Goal: Task Accomplishment & Management: Manage account settings

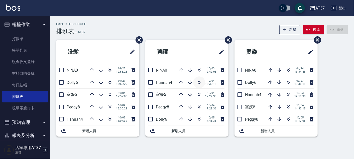
click at [200, 82] on icon "button" at bounding box center [199, 83] width 3 height 2
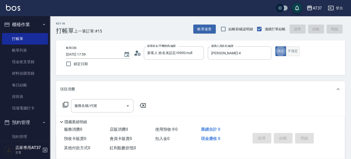
click at [295, 54] on button "不指定" at bounding box center [293, 51] width 14 height 10
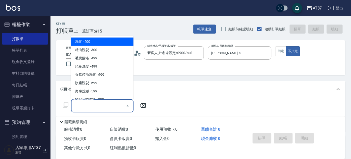
click at [85, 104] on div "服務名稱/代號 服務名稱/代號" at bounding box center [102, 105] width 63 height 13
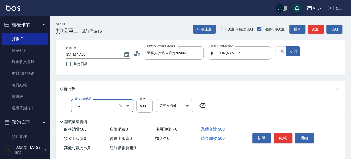
type input "A級洗+剪(204)"
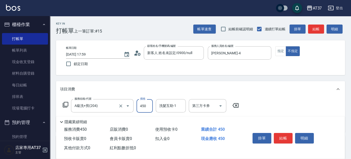
type input "450"
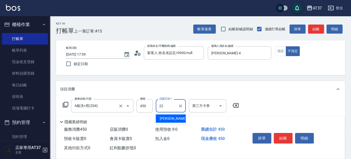
type input "[PERSON_NAME]-22"
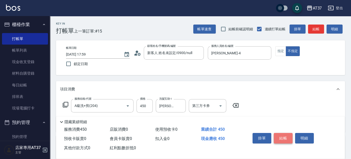
click at [281, 135] on button "結帳" at bounding box center [283, 138] width 19 height 11
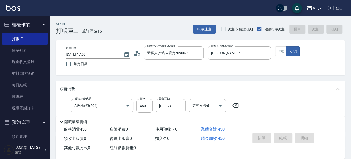
type input "[DATE] 19:22"
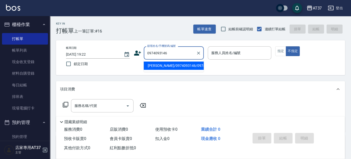
type input "[PERSON_NAME]/0974093146/0974093146"
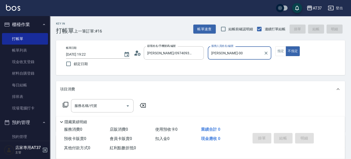
type input "[PERSON_NAME]-0"
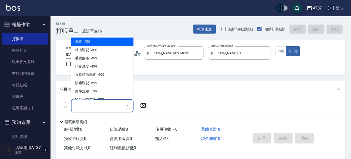
click at [102, 104] on input "服務名稱/代號" at bounding box center [98, 105] width 51 height 9
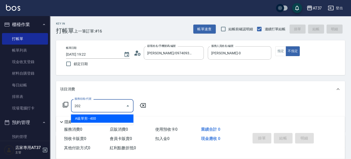
type input "A級單剪(202)"
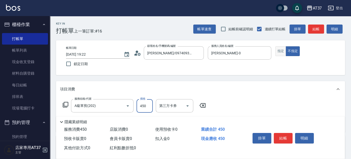
type input "450"
click at [284, 51] on button "指定" at bounding box center [280, 51] width 11 height 10
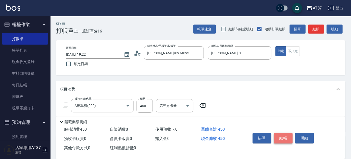
click at [284, 138] on button "結帳" at bounding box center [283, 138] width 19 height 11
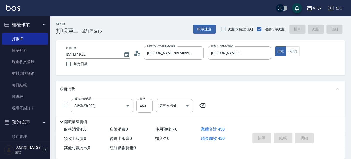
type input "[DATE] 19:29"
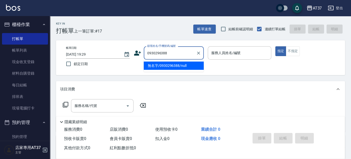
type input "無名字/0930296388/null"
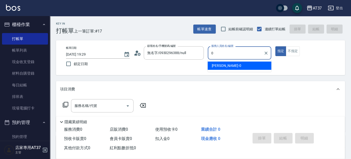
type input "[PERSON_NAME]-0"
type button "true"
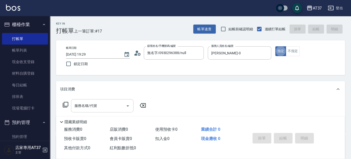
click at [91, 103] on div "服務名稱/代號 服務名稱/代號" at bounding box center [102, 105] width 63 height 13
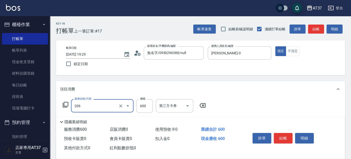
type input "A精油洗+剪(206)"
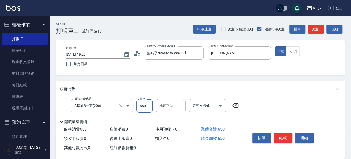
type input "650"
click at [287, 136] on button "結帳" at bounding box center [283, 138] width 19 height 11
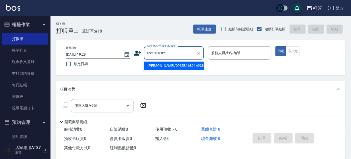
type input "[PERSON_NAME]/0935816821/0935816821"
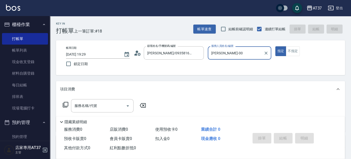
type input "[PERSON_NAME]-0"
click at [68, 106] on icon at bounding box center [66, 105] width 6 height 6
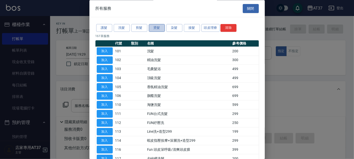
click at [156, 25] on button "燙髮" at bounding box center [157, 28] width 16 height 8
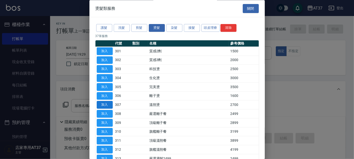
click at [104, 105] on button "加入" at bounding box center [105, 105] width 16 height 8
type input "溫朔燙(307)"
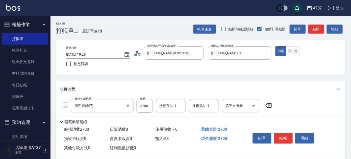
click at [154, 105] on div "服務名稱/代號 溫朔燙(307) 服務名稱/代號 價格 2700 價格 洗髮互助-1 洗髮互助-1 技術協助-1 技術協助-1 第三方卡券 第三方卡券" at bounding box center [167, 106] width 215 height 14
click at [148, 107] on input "2700" at bounding box center [145, 106] width 16 height 14
type input "3000"
click at [289, 136] on button "結帳" at bounding box center [283, 138] width 19 height 11
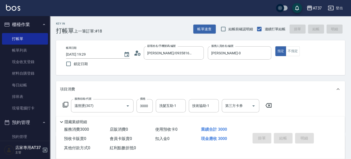
type input "[DATE] 19:30"
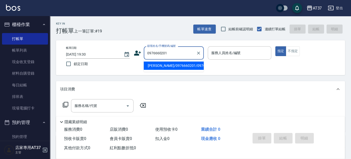
type input "[PERSON_NAME]/0976660201/0976660201"
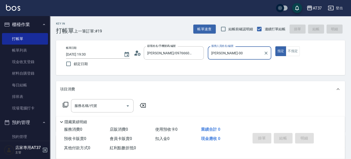
type input "[PERSON_NAME]-0"
click at [66, 104] on icon at bounding box center [66, 105] width 6 height 6
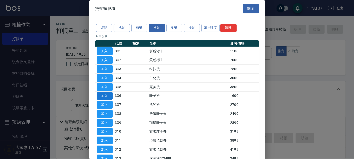
click at [99, 96] on button "加入" at bounding box center [105, 96] width 16 height 8
type input "離子燙(306)"
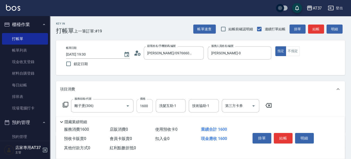
click at [142, 107] on input "1600" at bounding box center [145, 106] width 16 height 14
type input "3200"
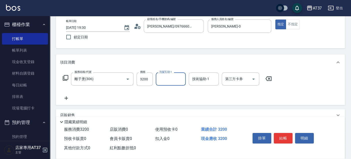
scroll to position [28, 0]
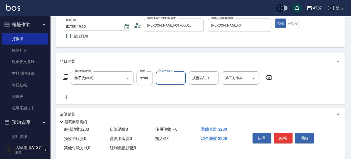
click at [64, 76] on icon at bounding box center [66, 77] width 6 height 6
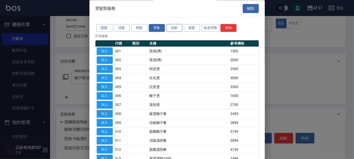
click at [176, 31] on button "染髮" at bounding box center [174, 28] width 16 height 8
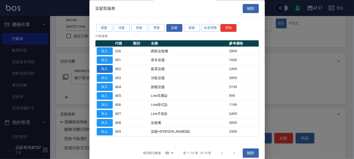
click at [108, 66] on button "加入" at bounding box center [105, 69] width 16 height 8
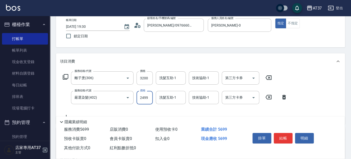
click at [148, 103] on input "2499" at bounding box center [145, 98] width 16 height 14
type input "2999"
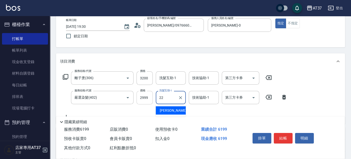
type input "[PERSON_NAME]-22"
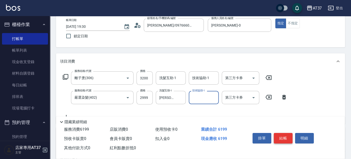
click at [278, 138] on button "結帳" at bounding box center [283, 138] width 19 height 11
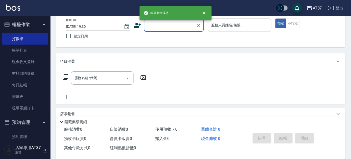
scroll to position [0, 0]
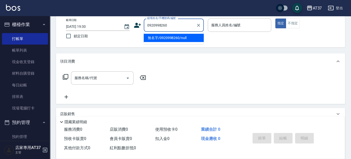
type input "無名字/0920998260/null"
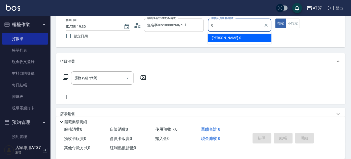
drag, startPoint x: 235, startPoint y: 37, endPoint x: 167, endPoint y: 55, distance: 70.2
click at [234, 37] on div "[PERSON_NAME] -0" at bounding box center [240, 38] width 64 height 8
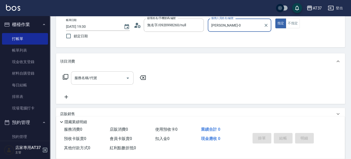
type input "[PERSON_NAME]-0"
click at [84, 81] on input "服務名稱/代號" at bounding box center [98, 78] width 51 height 9
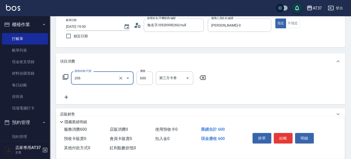
type input "A精油洗+剪(206)"
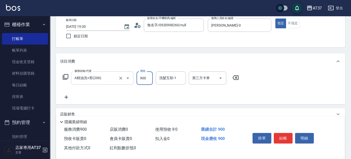
type input "900"
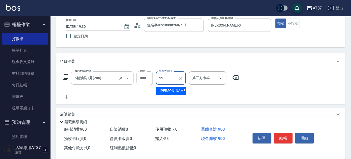
type input "[PERSON_NAME]-22"
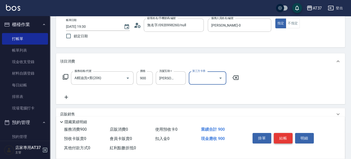
click at [284, 137] on button "結帳" at bounding box center [283, 138] width 19 height 11
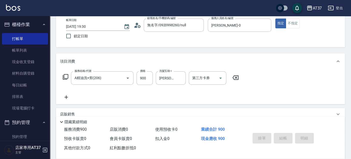
type input "[DATE] 19:31"
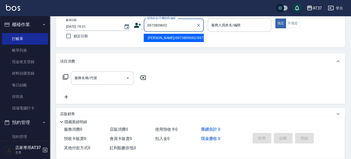
type input "[PERSON_NAME]/0973809692/0973809692"
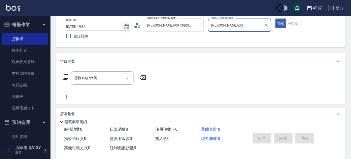
type input "[PERSON_NAME]-0"
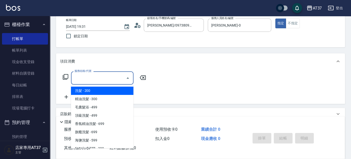
click at [95, 78] on div "服務名稱/代號 服務名稱/代號" at bounding box center [102, 77] width 63 height 13
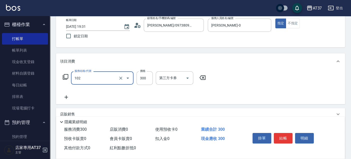
type input "精油洗髮(102)"
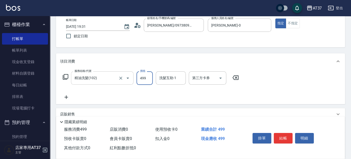
type input "499"
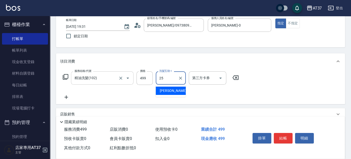
type input "[PERSON_NAME]-25"
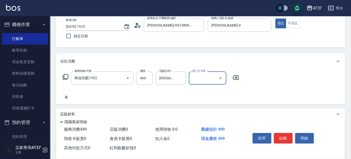
click at [65, 95] on icon at bounding box center [66, 97] width 13 height 6
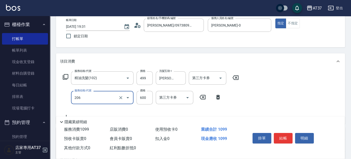
type input "A精油洗+剪(206)"
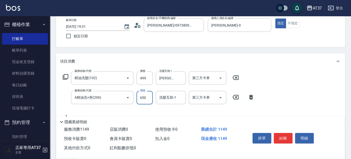
type input "650"
click at [276, 137] on button "結帳" at bounding box center [283, 138] width 19 height 11
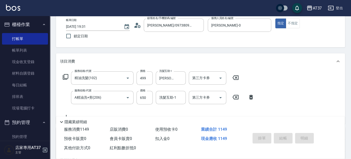
type input "[DATE] 19:33"
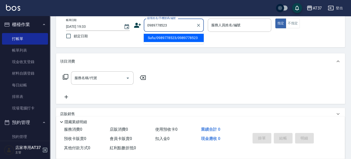
type input "Sufu/0989778523/0989778523"
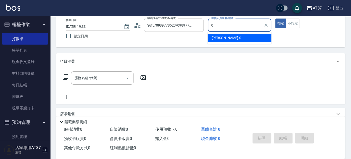
click at [243, 42] on div "[PERSON_NAME] -0" at bounding box center [240, 38] width 64 height 8
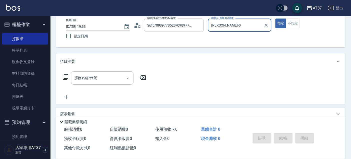
type input "[PERSON_NAME]-0"
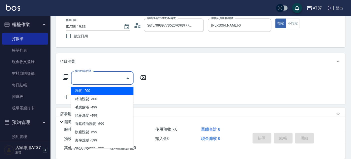
click at [110, 79] on input "服務名稱/代號" at bounding box center [98, 78] width 51 height 9
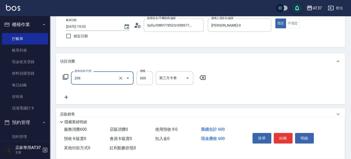
type input "A精油洗+剪(206)"
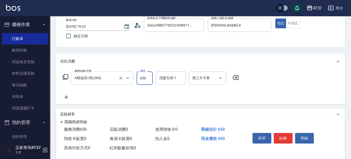
type input "650"
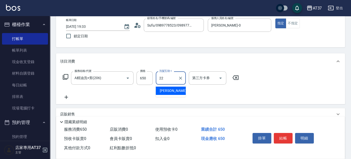
type input "[PERSON_NAME]-22"
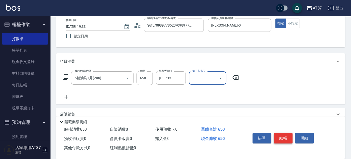
click at [283, 135] on button "結帳" at bounding box center [283, 138] width 19 height 11
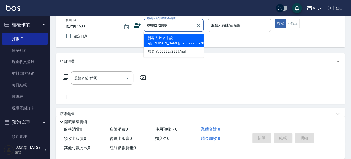
type input "新客人 姓名未設定/[PERSON_NAME]/0988272889/0988272/null"
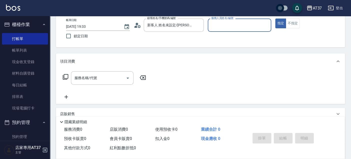
type input "0"
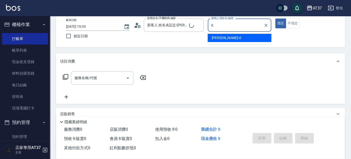
type input "無名字/0988272889/null"
click at [244, 38] on div "[PERSON_NAME] -0" at bounding box center [240, 38] width 64 height 8
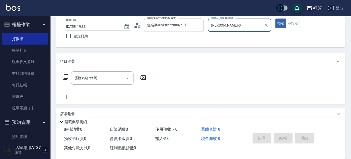
type input "[PERSON_NAME]-0"
click at [66, 78] on icon at bounding box center [66, 77] width 6 height 6
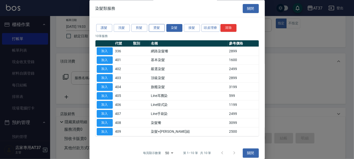
click at [152, 29] on button "燙髮" at bounding box center [157, 28] width 16 height 8
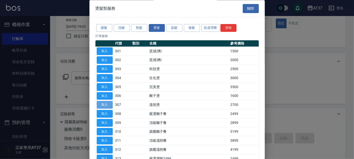
click at [109, 105] on button "加入" at bounding box center [105, 105] width 16 height 8
type input "溫朔燙(307)"
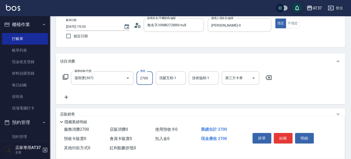
click at [150, 82] on input "2700" at bounding box center [145, 78] width 16 height 14
type input "3000"
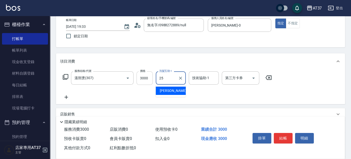
type input "[PERSON_NAME]-25"
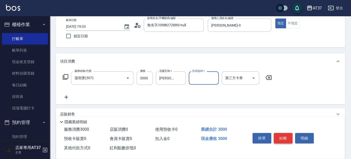
click at [278, 134] on button "結帳" at bounding box center [283, 138] width 19 height 11
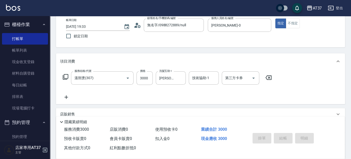
type input "[DATE] 19:34"
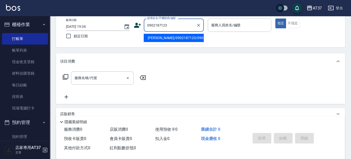
type input "[PERSON_NAME]/0902187123/0902187123"
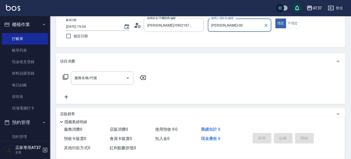
type input "[PERSON_NAME]-0"
click at [114, 81] on input "服務名稱/代號" at bounding box center [98, 78] width 51 height 9
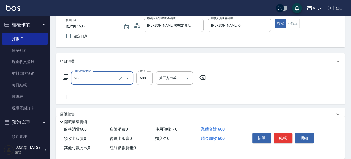
type input "A精油洗+剪(206)"
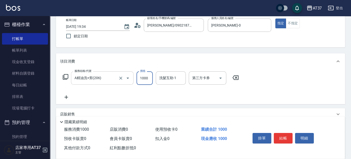
type input "1000"
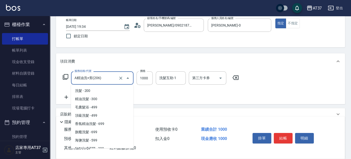
click at [114, 81] on input "A精油洗+剪(206)" at bounding box center [95, 78] width 44 height 9
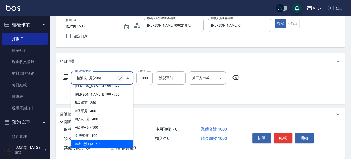
click at [118, 79] on button "Clear" at bounding box center [120, 78] width 7 height 7
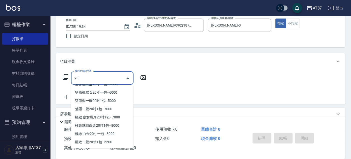
scroll to position [0, 0]
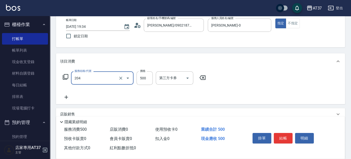
type input "A級洗+剪(204)"
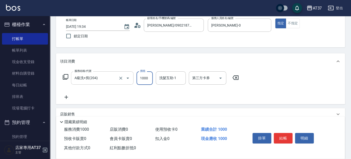
type input "1000"
click at [286, 137] on button "結帳" at bounding box center [283, 138] width 19 height 11
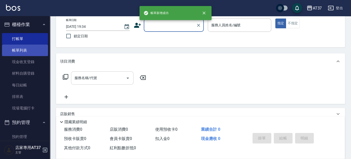
click at [33, 51] on link "帳單列表" at bounding box center [25, 51] width 46 height 12
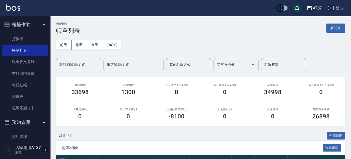
click at [77, 70] on div "設計師編號/姓名" at bounding box center [78, 64] width 45 height 13
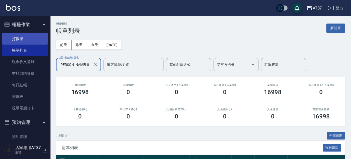
type input "[PERSON_NAME]-0"
click at [34, 35] on link "打帳單" at bounding box center [25, 39] width 46 height 12
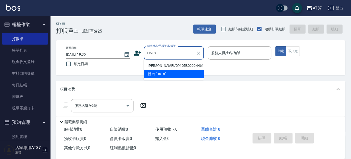
click at [159, 64] on li "[PERSON_NAME]/0910580222/H618" at bounding box center [174, 66] width 60 height 8
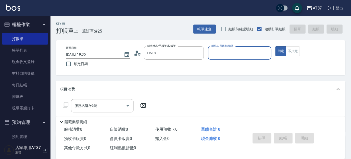
type input "[PERSON_NAME]/0910580222/H618"
type input "[PERSON_NAME]-4"
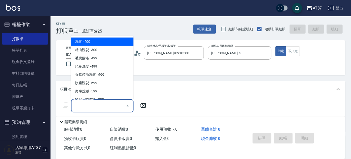
click at [89, 108] on input "服務名稱/代號" at bounding box center [98, 105] width 51 height 9
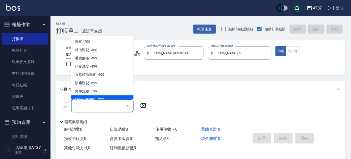
click at [63, 104] on icon at bounding box center [66, 105] width 6 height 6
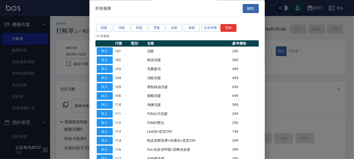
click at [157, 32] on div "護髮 洗髮 剪髮 燙髮 染髮 接髮 頭皮理療 清除" at bounding box center [176, 28] width 163 height 9
click at [157, 28] on button "燙髮" at bounding box center [157, 28] width 16 height 8
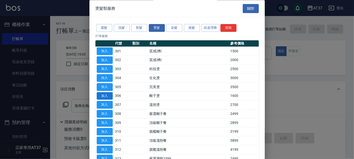
click at [108, 95] on button "加入" at bounding box center [105, 96] width 16 height 8
type input "離子燙(306)"
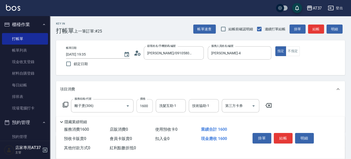
click at [142, 108] on input "1600" at bounding box center [145, 106] width 16 height 14
type input "2500"
type input "[PERSON_NAME]-22"
click at [281, 136] on button "結帳" at bounding box center [283, 138] width 19 height 11
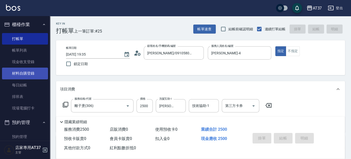
type input "[DATE] 19:46"
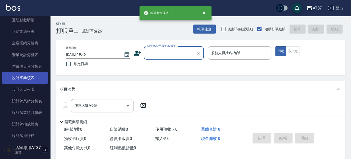
scroll to position [250, 0]
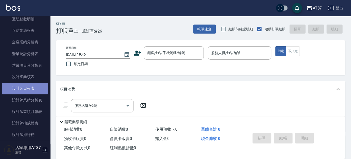
click at [32, 89] on link "設計師日報表" at bounding box center [25, 89] width 46 height 12
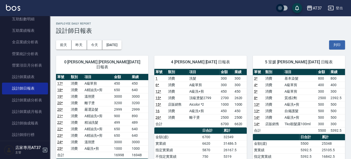
click at [160, 98] on link "15 *" at bounding box center [159, 98] width 6 height 4
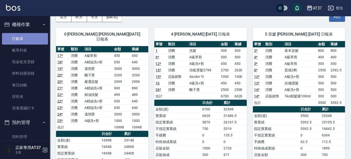
click at [29, 40] on link "打帳單" at bounding box center [25, 39] width 46 height 12
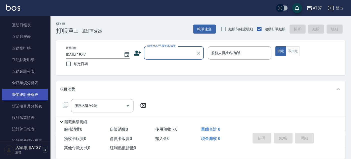
scroll to position [222, 0]
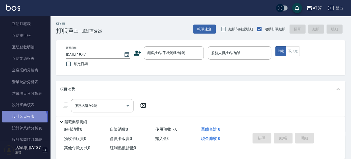
click at [23, 118] on link "設計師日報表" at bounding box center [25, 117] width 46 height 12
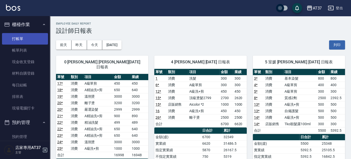
click at [24, 40] on link "打帳單" at bounding box center [25, 39] width 46 height 12
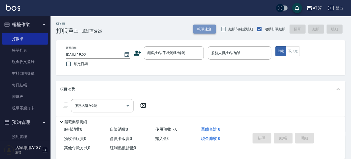
click at [200, 33] on button "帳單速查" at bounding box center [204, 29] width 23 height 9
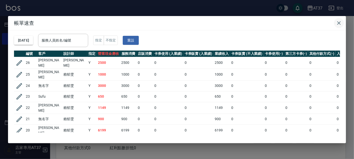
click at [339, 23] on icon "button" at bounding box center [339, 23] width 4 height 4
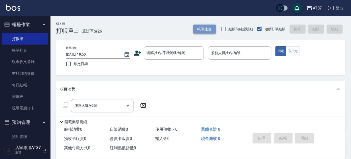
click at [215, 26] on button "帳單速查" at bounding box center [204, 29] width 23 height 9
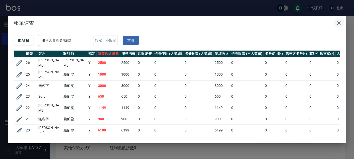
click at [339, 20] on icon "button" at bounding box center [339, 23] width 6 height 6
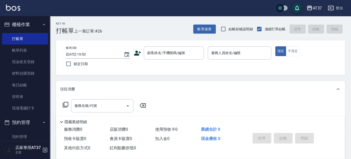
click at [138, 54] on icon at bounding box center [137, 53] width 7 height 5
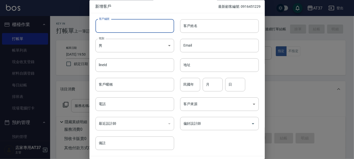
click at [117, 26] on input "客戶編號" at bounding box center [134, 26] width 79 height 14
type input "正"
type input "0917640695"
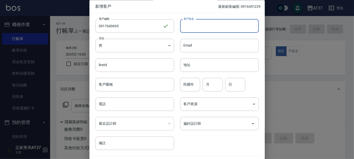
click at [187, 25] on input "客戶姓名" at bounding box center [219, 26] width 79 height 14
type input "[PERSON_NAME]"
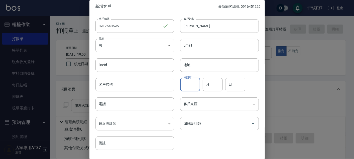
click at [182, 87] on input "民國年" at bounding box center [190, 85] width 20 height 14
type input "90"
type input "03"
type input "1"
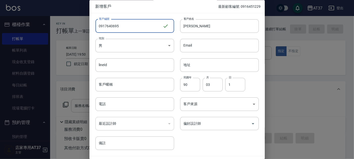
drag, startPoint x: 119, startPoint y: 25, endPoint x: 97, endPoint y: 28, distance: 21.8
click at [97, 28] on input "0917640695" at bounding box center [128, 26] width 67 height 14
click at [115, 100] on input "電話" at bounding box center [134, 105] width 79 height 14
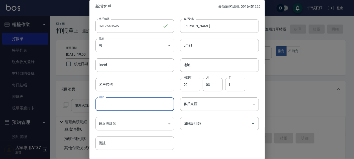
paste input "0917640695"
type input "0917640695"
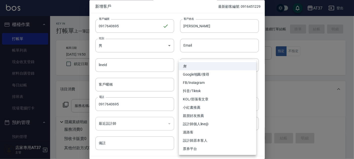
click at [202, 104] on body "AT37 登出 櫃檯作業 打帳單 帳單列表 現金收支登錄 材料自購登錄 每日結帳 排班表 現場電腦打卡 預約管理 預約管理 單日預約紀錄 單週預約紀錄 報表及…" at bounding box center [177, 121] width 354 height 243
click at [201, 82] on li "FB/Instagram" at bounding box center [217, 83] width 77 height 8
type input "FB/Instagram"
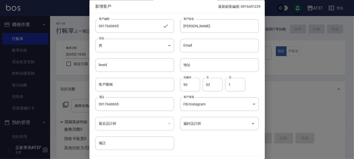
click at [232, 145] on div "客戶編號 0917640695 ​ 客戶編號 客戶姓名 [PERSON_NAME]姓名 性別 男 [DEMOGRAPHIC_DATA] 性別 Email Em…" at bounding box center [173, 81] width 169 height 137
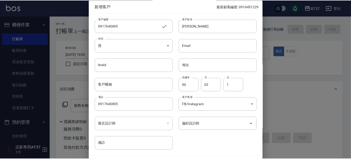
scroll to position [14, 0]
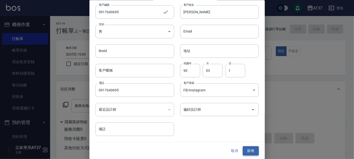
click at [246, 147] on button "新增" at bounding box center [250, 150] width 16 height 9
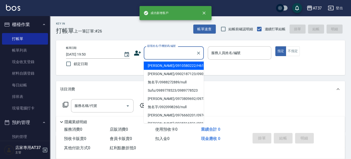
click at [161, 50] on div "顧客姓名/手機號碼/編號 顧客姓名/手機號碼/編號" at bounding box center [174, 52] width 60 height 13
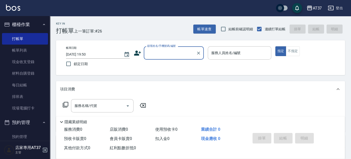
paste input "0917640695"
click at [172, 67] on li "[PERSON_NAME]/0917640695/0917640695" at bounding box center [174, 66] width 60 height 8
type input "[PERSON_NAME]/0917640695/0917640695"
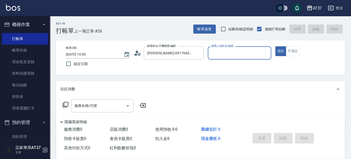
click at [218, 55] on input "服務人員姓名/編號" at bounding box center [239, 53] width 59 height 9
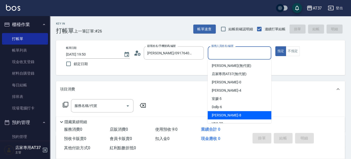
click at [229, 112] on div "Peggy -8" at bounding box center [240, 115] width 64 height 8
type input "Peggy-8"
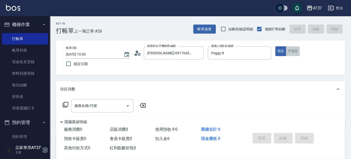
click at [293, 51] on button "不指定" at bounding box center [293, 51] width 14 height 10
click at [112, 108] on input "服務名稱/代號" at bounding box center [98, 105] width 51 height 9
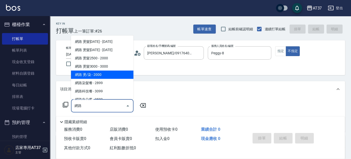
click at [113, 74] on span "網路 燙/染 - 2000" at bounding box center [102, 75] width 63 height 8
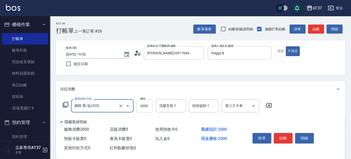
type input "網路 燙/染(335)"
click at [148, 102] on input "2000" at bounding box center [145, 106] width 16 height 14
type input "1449"
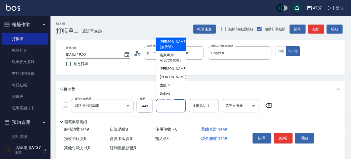
click at [177, 108] on input "洗髮互助-1" at bounding box center [171, 105] width 26 height 9
click at [205, 111] on div "技術協助-1" at bounding box center [204, 105] width 30 height 13
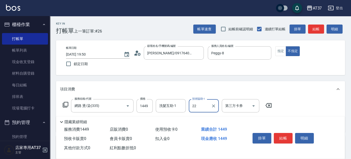
type input "[PERSON_NAME]-22"
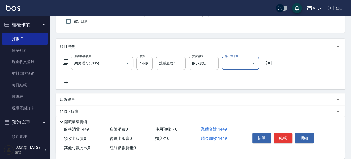
scroll to position [56, 0]
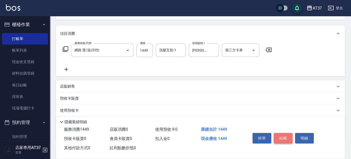
click at [289, 135] on button "結帳" at bounding box center [283, 138] width 19 height 11
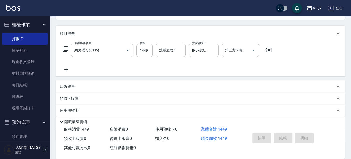
type input "[DATE] 19:51"
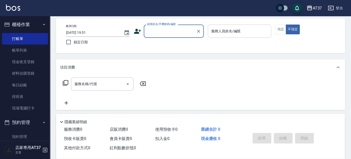
scroll to position [0, 0]
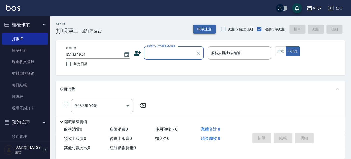
click at [199, 31] on button "帳單速查" at bounding box center [204, 29] width 23 height 9
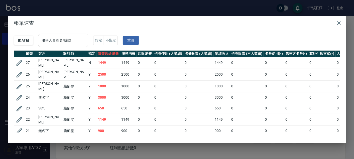
click at [79, 43] on input "服務人員姓名/編號" at bounding box center [63, 40] width 46 height 9
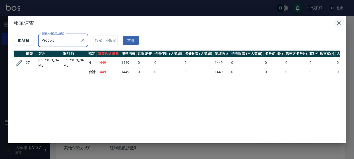
type input "Peggy-8"
click at [337, 21] on icon "button" at bounding box center [339, 23] width 6 height 6
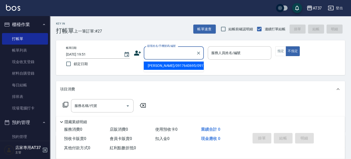
click at [167, 52] on input "顧客姓名/手機號碼/編號" at bounding box center [170, 53] width 48 height 9
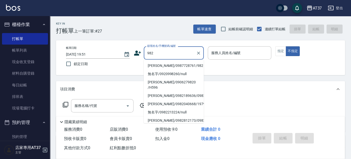
click at [169, 66] on li "[PERSON_NAME]/0987728761/982" at bounding box center [174, 66] width 60 height 8
type input "[PERSON_NAME]/0987728761/982"
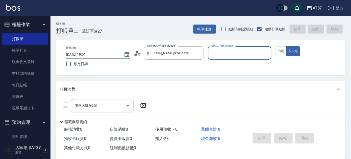
type input "Peggy-8"
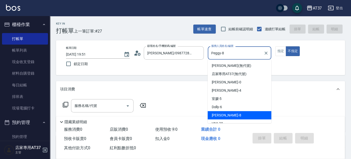
click at [214, 55] on input "Peggy-8" at bounding box center [236, 53] width 52 height 9
click at [175, 79] on div "Key In 打帳單 上一筆訂單:#27 帳單速查 結帳前確認明細 連續打單結帳 掛單 結帳 明細 帳單日期 [DATE] 19:51 鎖定日期 顧客姓名/手…" at bounding box center [200, 129] width 301 height 227
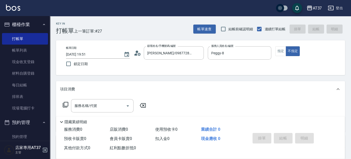
drag, startPoint x: 284, startPoint y: 52, endPoint x: 278, endPoint y: 57, distance: 8.0
click at [284, 52] on button "指定" at bounding box center [280, 51] width 11 height 10
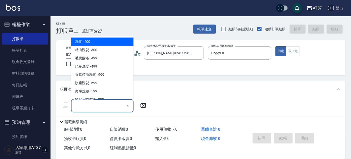
click at [101, 107] on input "服務名稱/代號" at bounding box center [98, 105] width 51 height 9
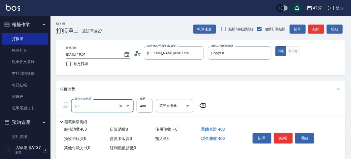
type input "B級洗+剪(203)"
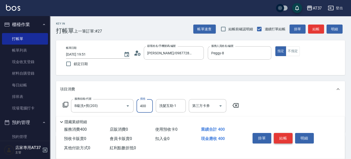
click at [286, 136] on button "結帳" at bounding box center [283, 138] width 19 height 11
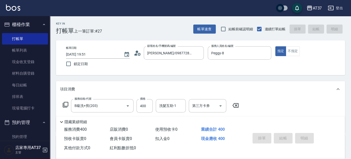
type input "[DATE] 19:52"
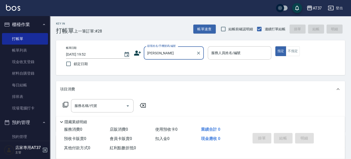
click at [187, 53] on input "[PERSON_NAME]" at bounding box center [170, 53] width 48 height 9
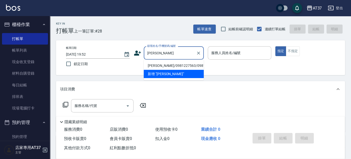
click at [175, 68] on li "[PERSON_NAME]/0981227563/0981227563" at bounding box center [174, 66] width 60 height 8
type input "[PERSON_NAME]/0981227563/0981227563"
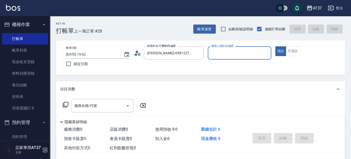
type input "Peggy-8"
click at [104, 104] on input "服務名稱/代號" at bounding box center [98, 105] width 51 height 9
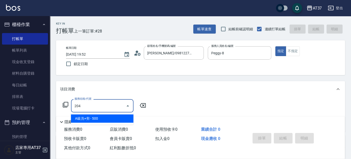
type input "A級洗+剪(204)"
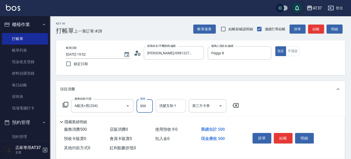
click at [171, 105] on div "洗髮互助-1 洗髮互助-1" at bounding box center [171, 105] width 30 height 13
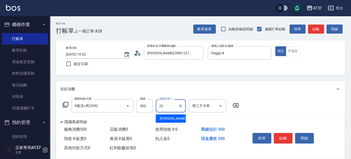
type input "[PERSON_NAME]-22"
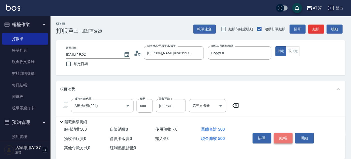
click at [281, 138] on button "結帳" at bounding box center [283, 138] width 19 height 11
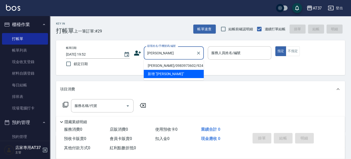
click at [172, 64] on li "[PERSON_NAME]/0983973602/924" at bounding box center [174, 66] width 60 height 8
type input "[PERSON_NAME]/0983973602/924"
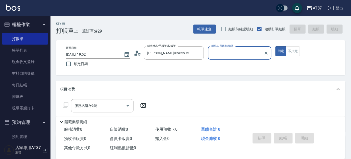
type input "Peggy-8"
click at [107, 100] on div "服務名稱/代號" at bounding box center [102, 105] width 63 height 13
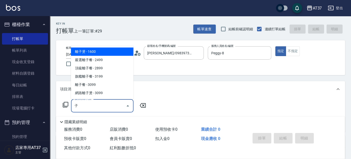
click at [105, 52] on span "離子燙 - 1600" at bounding box center [102, 52] width 63 height 8
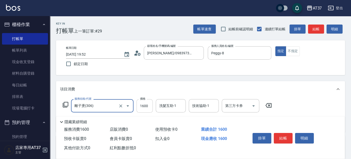
type input "離子燙(306)"
click at [146, 107] on input "1600" at bounding box center [145, 106] width 16 height 14
type input "2600"
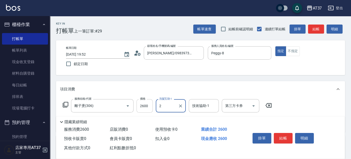
type input "2"
click at [183, 106] on input "洗髮互助-1" at bounding box center [171, 105] width 26 height 9
type input "[PERSON_NAME]-22"
click at [182, 106] on icon "Clear" at bounding box center [180, 105] width 5 height 5
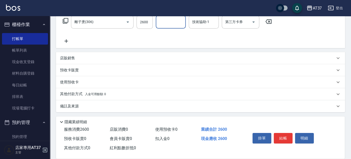
scroll to position [84, 0]
click at [283, 136] on button "結帳" at bounding box center [283, 138] width 19 height 11
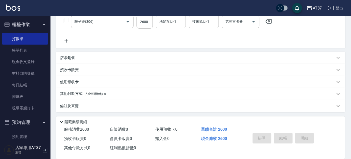
type input "[DATE] 19:53"
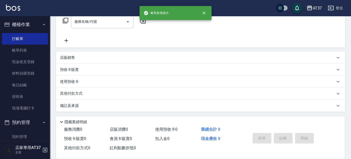
scroll to position [0, 0]
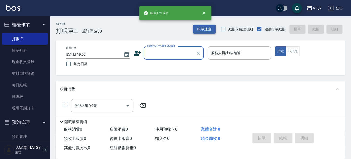
click at [199, 30] on button "帳單速查" at bounding box center [204, 29] width 23 height 9
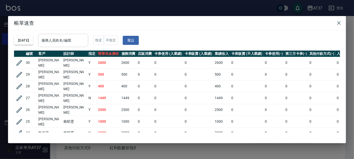
click at [73, 39] on input "服務人員姓名/編號" at bounding box center [63, 40] width 46 height 9
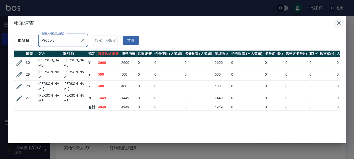
type input "Peggy-8"
click at [342, 22] on button "button" at bounding box center [339, 23] width 10 height 10
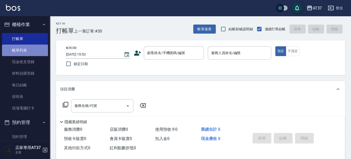
click at [34, 49] on link "帳單列表" at bounding box center [25, 51] width 46 height 12
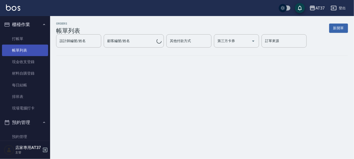
click at [18, 50] on link "帳單列表" at bounding box center [25, 51] width 46 height 12
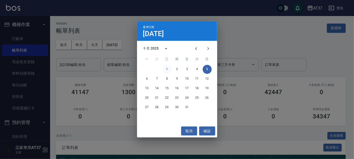
click at [167, 69] on button "1" at bounding box center [166, 69] width 9 height 9
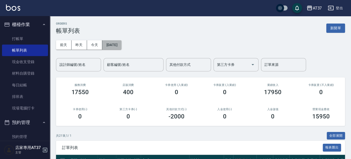
click at [121, 46] on button "[DATE]" at bounding box center [111, 44] width 19 height 9
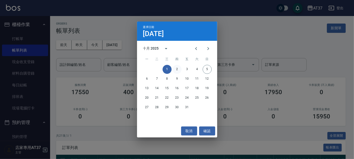
click at [178, 69] on button "2" at bounding box center [176, 69] width 9 height 9
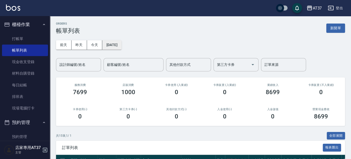
click at [117, 46] on button "[DATE]" at bounding box center [111, 44] width 19 height 9
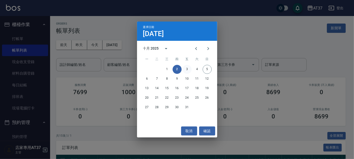
click at [186, 70] on button "3" at bounding box center [186, 69] width 9 height 9
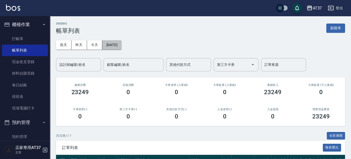
click at [120, 45] on button "[DATE]" at bounding box center [111, 44] width 19 height 9
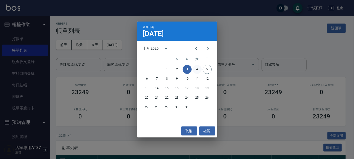
click at [196, 70] on button "4" at bounding box center [196, 69] width 9 height 9
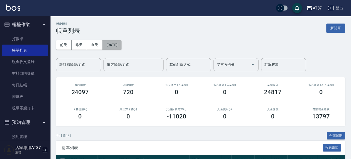
click at [110, 46] on button "[DATE]" at bounding box center [111, 44] width 19 height 9
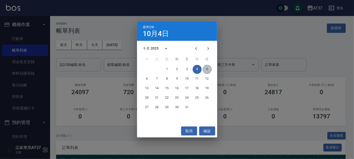
click at [206, 66] on button "5" at bounding box center [206, 69] width 9 height 9
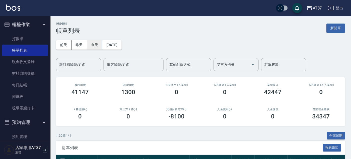
click at [95, 42] on button "今天" at bounding box center [95, 44] width 16 height 9
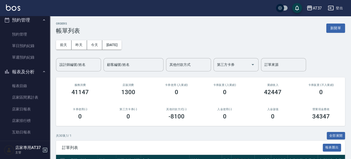
scroll to position [111, 0]
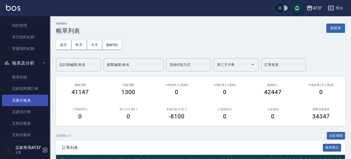
click at [29, 96] on link "店家日報表" at bounding box center [25, 101] width 46 height 12
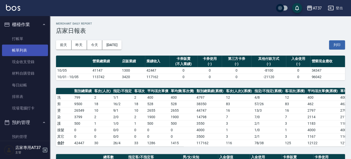
click at [16, 51] on link "帳單列表" at bounding box center [25, 51] width 46 height 12
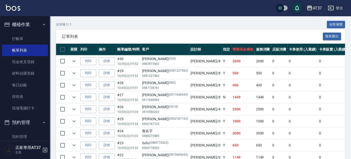
scroll to position [167, 0]
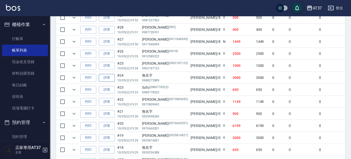
click at [111, 77] on link "詳情" at bounding box center [107, 78] width 16 height 8
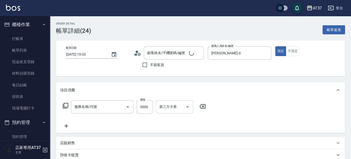
type input "[DATE] 19:33"
type input "[PERSON_NAME]-0"
type input "溫朔燙(307)"
type input "無名字/0988272889/null"
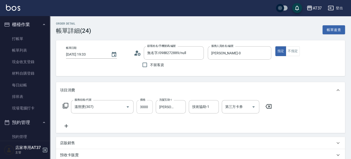
click at [148, 106] on input "3000" at bounding box center [145, 107] width 16 height 14
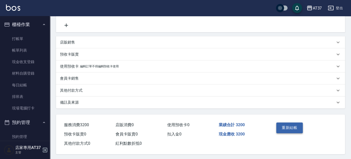
scroll to position [103, 0]
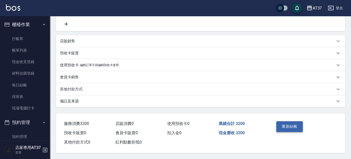
type input "3200"
click at [290, 122] on button "重新結帳" at bounding box center [289, 126] width 27 height 11
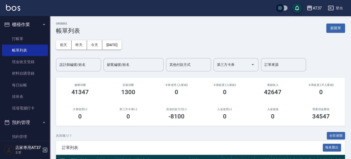
click at [229, 27] on div "ORDERS 帳單列表 新開單" at bounding box center [200, 28] width 289 height 12
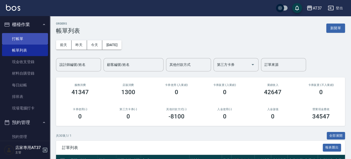
click at [34, 39] on link "打帳單" at bounding box center [25, 39] width 46 height 12
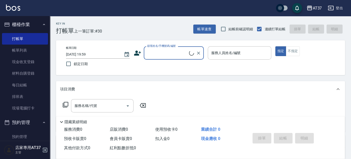
click at [167, 48] on div "顧客姓名/手機號碼/編號" at bounding box center [174, 52] width 60 height 13
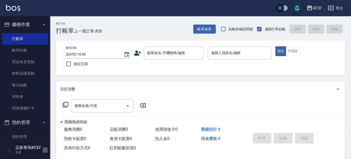
click at [212, 23] on div "Key In 打帳單 上一筆訂單:#30 帳單速查 結帳前確認明細 連續打單結帳 掛單 結帳 明細" at bounding box center [197, 25] width 295 height 18
click at [210, 28] on button "帳單速查" at bounding box center [204, 29] width 23 height 9
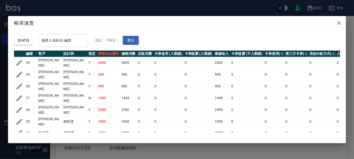
click at [76, 41] on input "服務人員姓名/編號" at bounding box center [63, 40] width 46 height 9
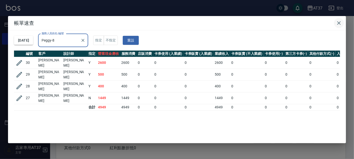
type input "Peggy-8"
click at [340, 21] on icon "button" at bounding box center [339, 23] width 6 height 6
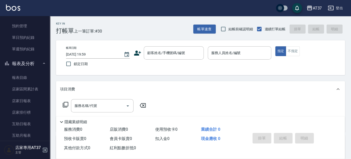
scroll to position [111, 0]
drag, startPoint x: 31, startPoint y: 98, endPoint x: 104, endPoint y: 100, distance: 72.3
click at [31, 98] on link "店家日報表" at bounding box center [25, 101] width 46 height 12
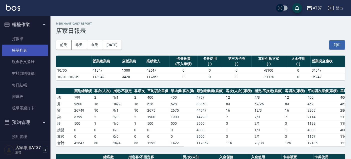
click at [29, 51] on link "帳單列表" at bounding box center [25, 51] width 46 height 12
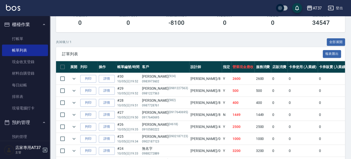
scroll to position [111, 0]
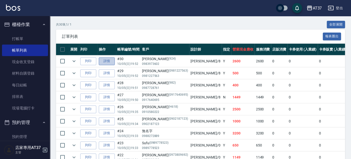
click at [108, 62] on link "詳情" at bounding box center [107, 61] width 16 height 8
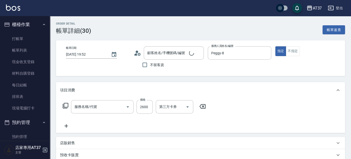
type input "[DATE] 19:52"
type input "Peggy-8"
type input "離子燙(306)"
type input "[PERSON_NAME]/0983973602/924"
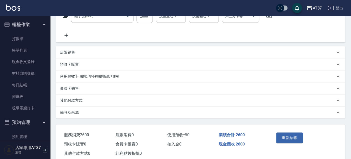
scroll to position [103, 0]
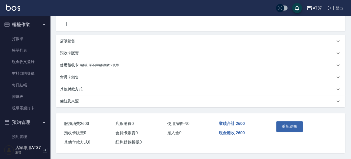
click at [82, 87] on p "其他付款方式" at bounding box center [71, 89] width 23 height 5
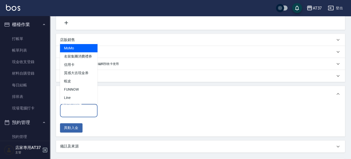
click at [75, 111] on input "其他付款方式" at bounding box center [78, 110] width 33 height 9
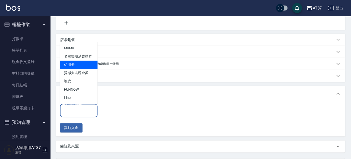
click at [77, 66] on span "信用卡" at bounding box center [79, 65] width 38 height 8
type input "信用卡"
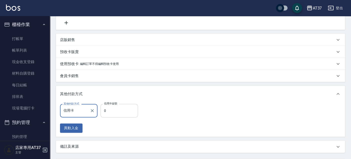
click at [118, 109] on input "0" at bounding box center [120, 111] width 38 height 14
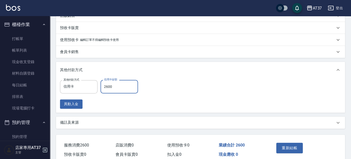
scroll to position [150, 0]
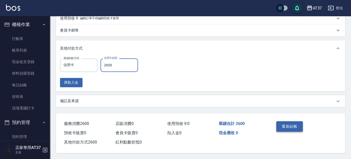
type input "2600"
click at [289, 121] on button "重新結帳" at bounding box center [289, 126] width 27 height 11
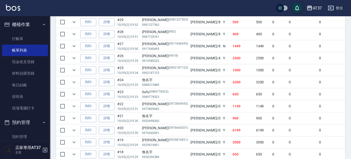
scroll to position [192, 0]
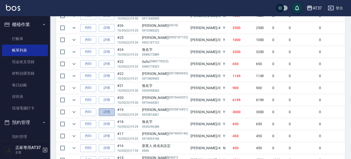
click at [114, 108] on link "詳情" at bounding box center [107, 112] width 16 height 8
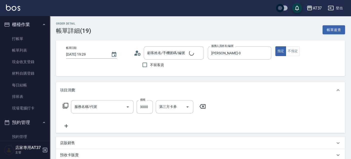
type input "[DATE] 19:29"
type input "[PERSON_NAME]-0"
type input "[PERSON_NAME]/0935816821/0935816821"
type input "溫朔燙(307)"
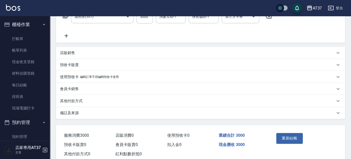
scroll to position [103, 0]
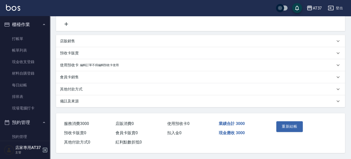
click at [81, 89] on p "其他付款方式" at bounding box center [71, 89] width 23 height 5
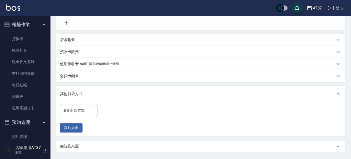
click at [85, 108] on input "其他付款方式" at bounding box center [78, 110] width 33 height 9
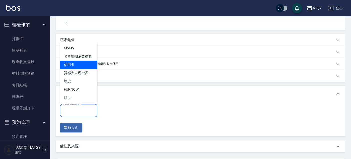
click at [88, 64] on span "信用卡" at bounding box center [79, 65] width 38 height 8
type input "信用卡"
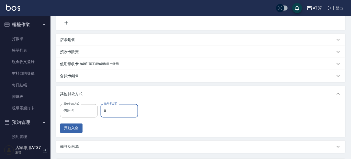
click at [113, 107] on input "0" at bounding box center [120, 111] width 38 height 14
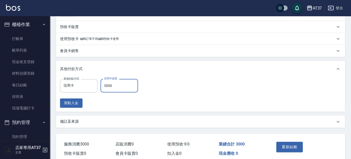
scroll to position [150, 0]
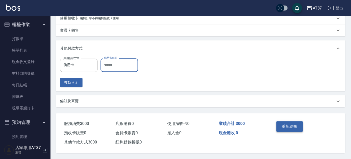
type input "3000"
click at [293, 127] on button "重新結帳" at bounding box center [289, 126] width 27 height 11
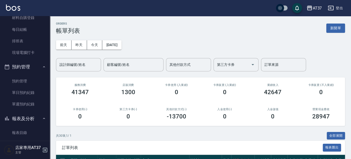
scroll to position [83, 0]
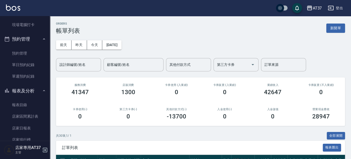
click at [30, 89] on button "報表及分析" at bounding box center [25, 90] width 46 height 13
click at [29, 40] on button "預約管理" at bounding box center [25, 39] width 46 height 13
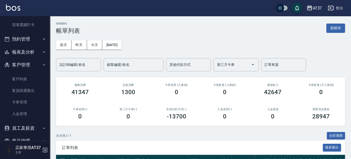
click at [25, 64] on button "客戶管理" at bounding box center [25, 64] width 46 height 13
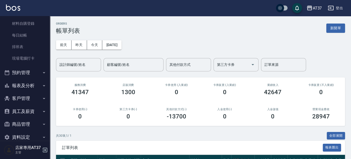
scroll to position [58, 0]
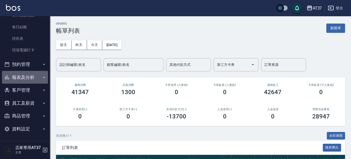
click at [31, 76] on button "報表及分析" at bounding box center [25, 77] width 46 height 13
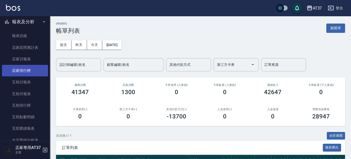
scroll to position [114, 0]
click at [27, 66] on link "店家排行榜" at bounding box center [25, 71] width 46 height 12
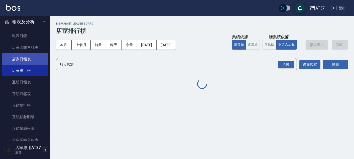
click at [28, 57] on link "店家日報表" at bounding box center [25, 59] width 46 height 12
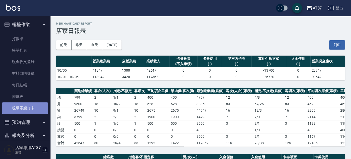
click at [38, 111] on link "現場電腦打卡" at bounding box center [25, 108] width 46 height 12
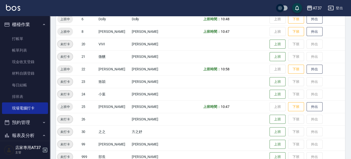
scroll to position [111, 0]
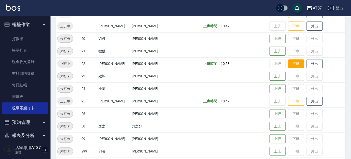
click at [289, 63] on button "下班" at bounding box center [296, 63] width 16 height 9
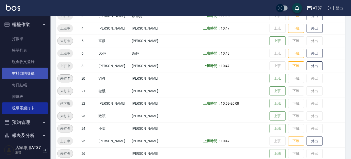
scroll to position [0, 0]
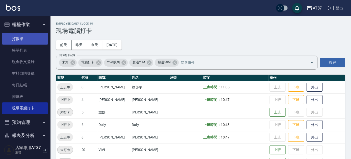
click at [22, 36] on link "打帳單" at bounding box center [25, 39] width 46 height 12
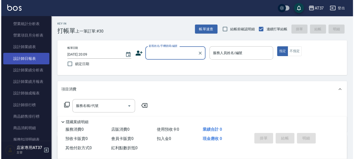
scroll to position [250, 0]
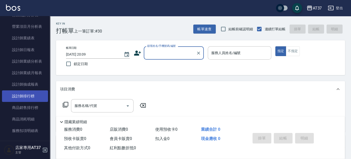
click at [30, 97] on link "設計師排行榜" at bounding box center [25, 96] width 46 height 12
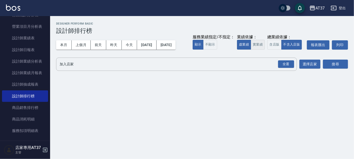
click at [258, 43] on button "實業績" at bounding box center [257, 45] width 14 height 10
click at [89, 65] on input "加入店家" at bounding box center [172, 64] width 228 height 9
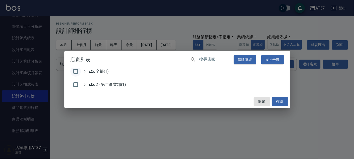
click at [76, 70] on input "checkbox" at bounding box center [75, 71] width 11 height 11
checkbox input "true"
click at [281, 97] on button "確認" at bounding box center [279, 101] width 16 height 9
checkbox input "false"
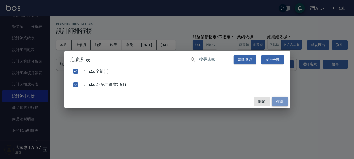
checkbox input "false"
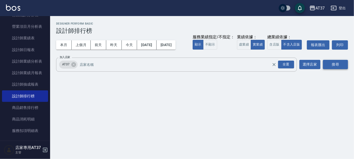
click at [326, 64] on button "搜尋" at bounding box center [334, 64] width 25 height 9
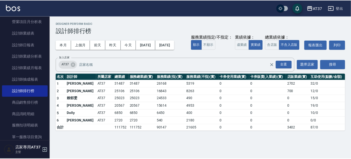
scroll to position [250, 0]
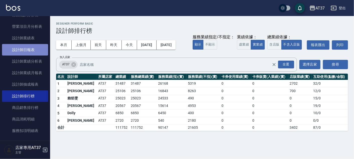
click at [28, 44] on link "設計師日報表" at bounding box center [25, 50] width 46 height 12
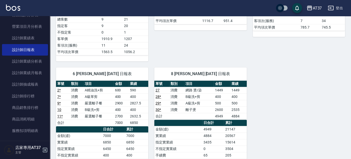
scroll to position [222, 0]
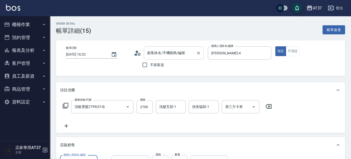
type input "[PERSON_NAME]/0910615228/H601"
type input "Aicolor *2"
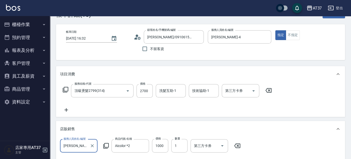
scroll to position [28, 0]
